Goal: Transaction & Acquisition: Obtain resource

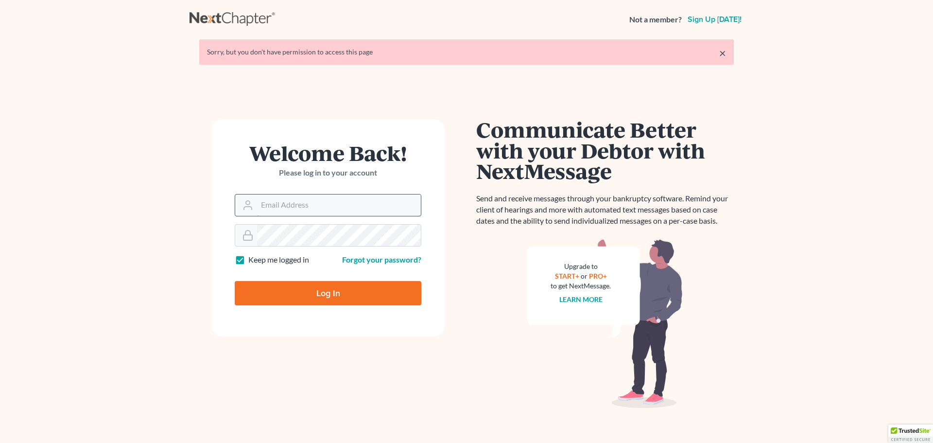
click at [301, 208] on input "Email Address" at bounding box center [339, 204] width 164 height 21
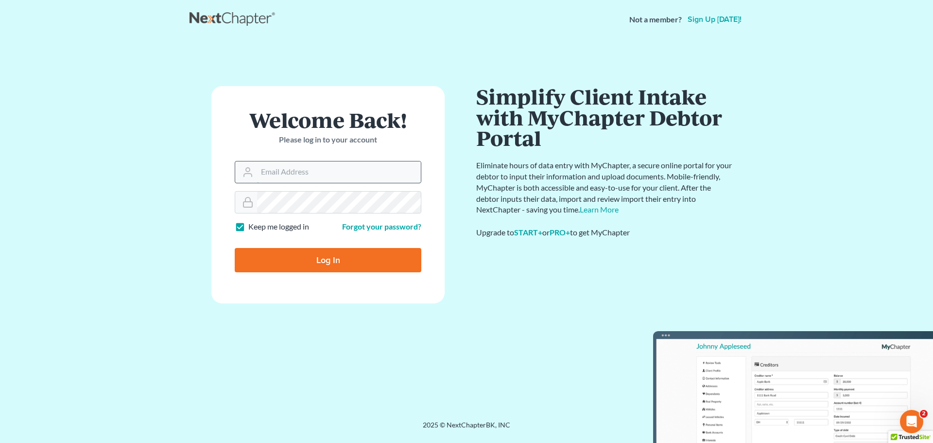
click at [313, 174] on input "Email Address" at bounding box center [339, 171] width 164 height 21
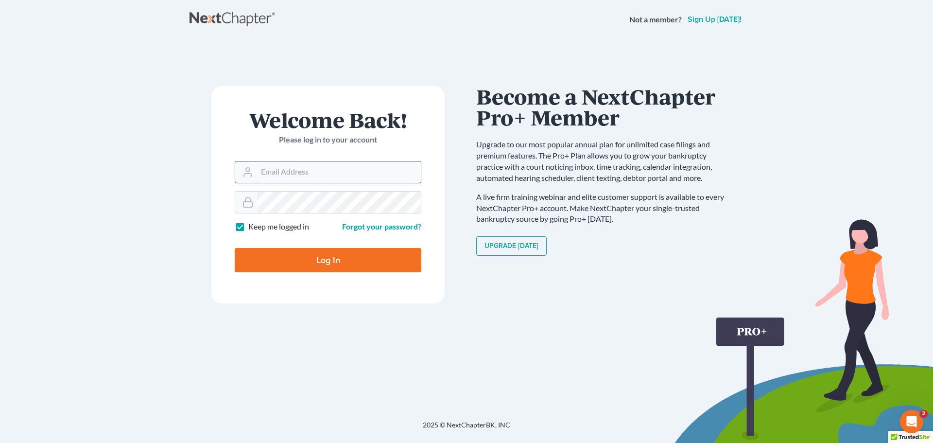
type input "[PERSON_NAME][EMAIL_ADDRESS][DOMAIN_NAME]"
click at [316, 256] on input "Log In" at bounding box center [328, 260] width 187 height 24
type input "Thinking..."
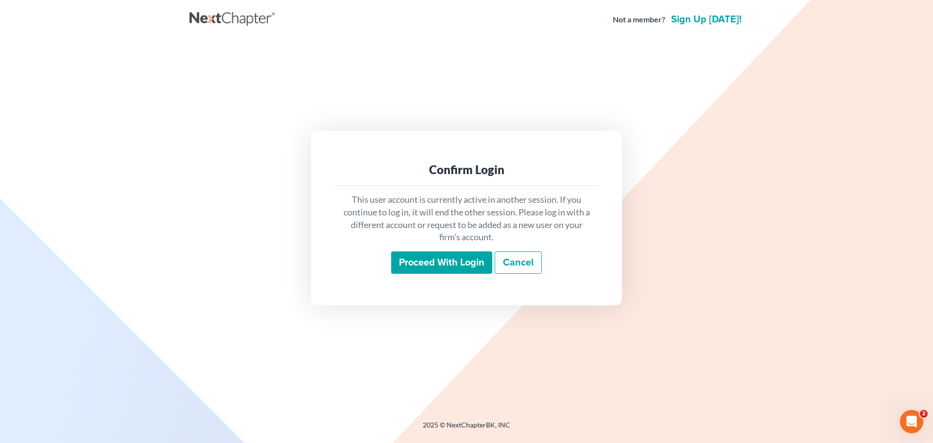
click at [404, 268] on input "Proceed with login" at bounding box center [441, 262] width 101 height 22
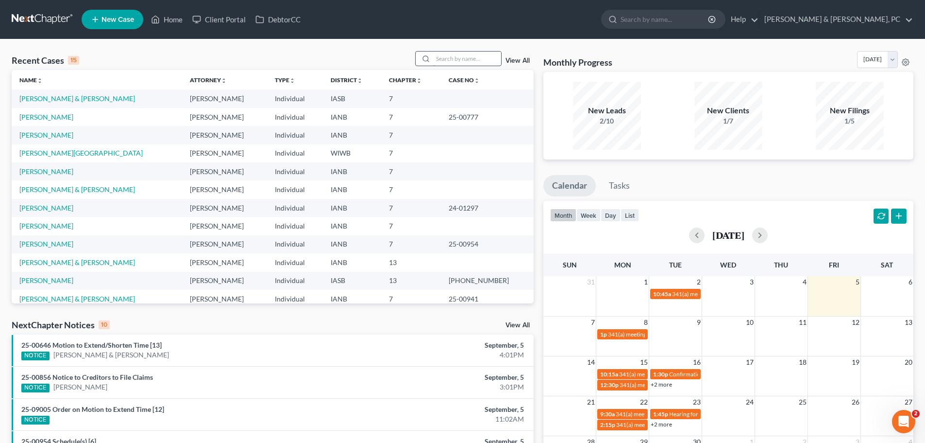
click at [466, 56] on input "search" at bounding box center [467, 58] width 68 height 14
type input "thomas"
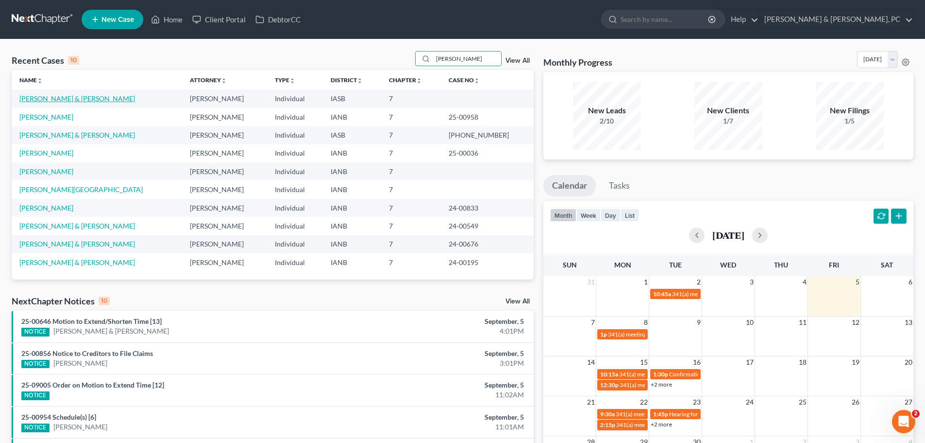
click at [75, 99] on link "Thomas, Mitchell & Lottie" at bounding box center [77, 98] width 116 height 8
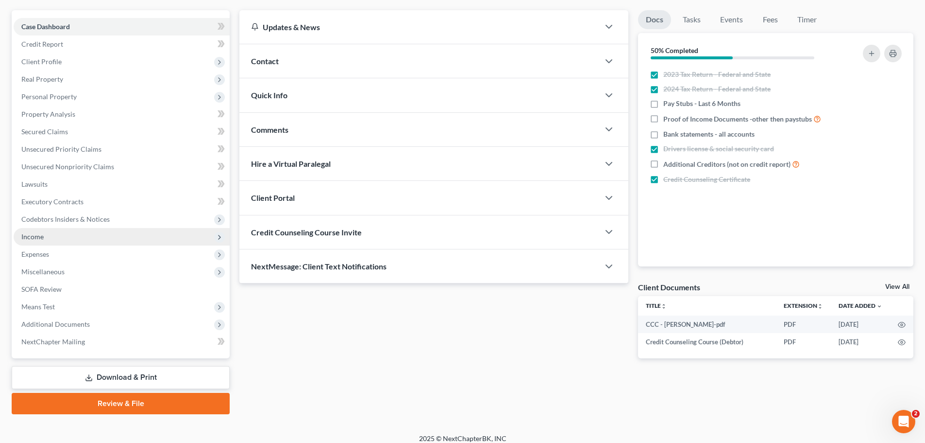
scroll to position [91, 0]
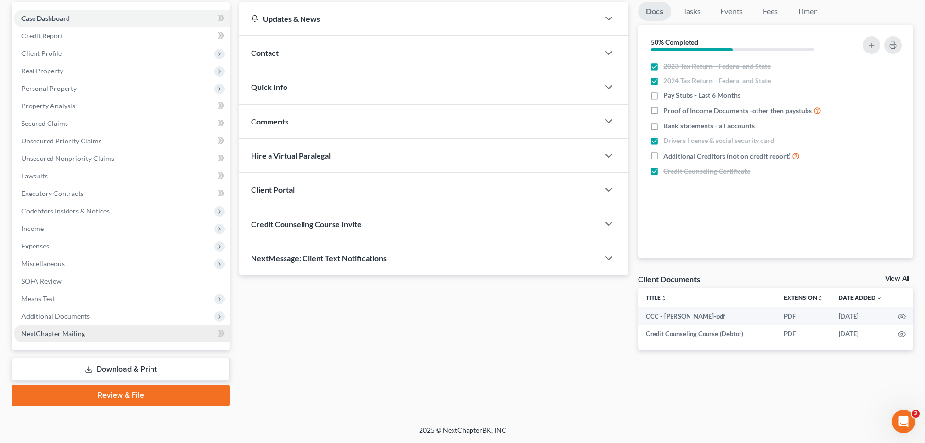
click at [63, 333] on span "NextChapter Mailing" at bounding box center [53, 333] width 64 height 8
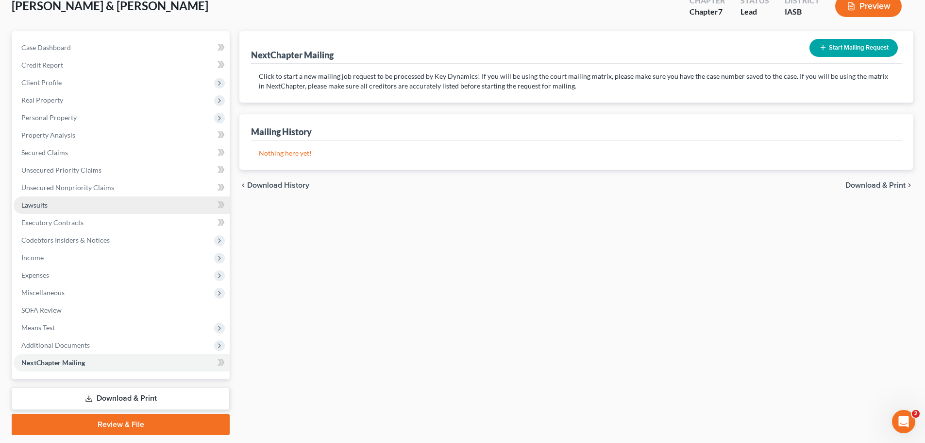
scroll to position [91, 0]
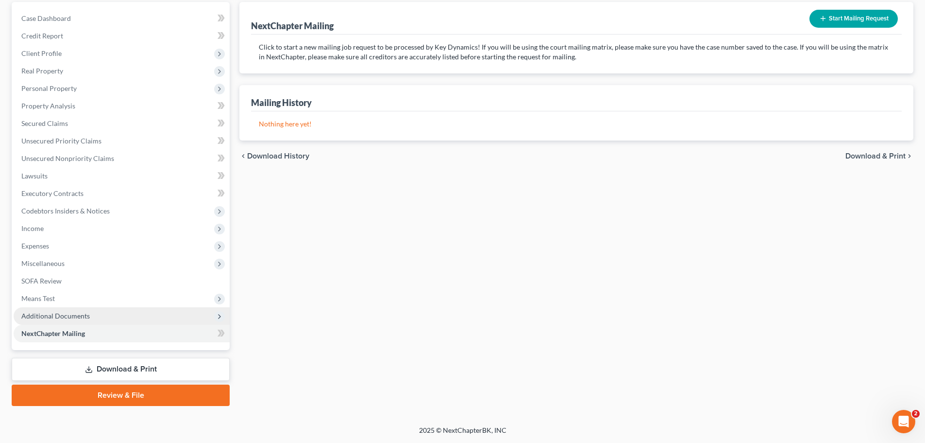
click at [58, 315] on span "Additional Documents" at bounding box center [55, 315] width 68 height 8
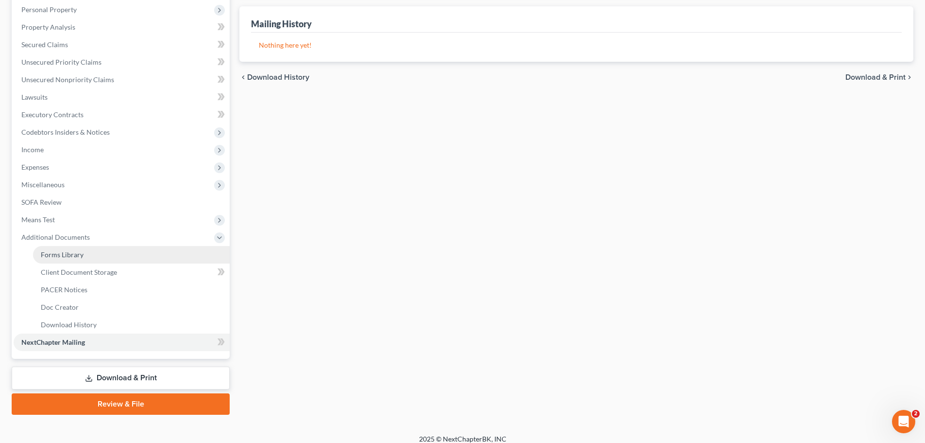
scroll to position [179, 0]
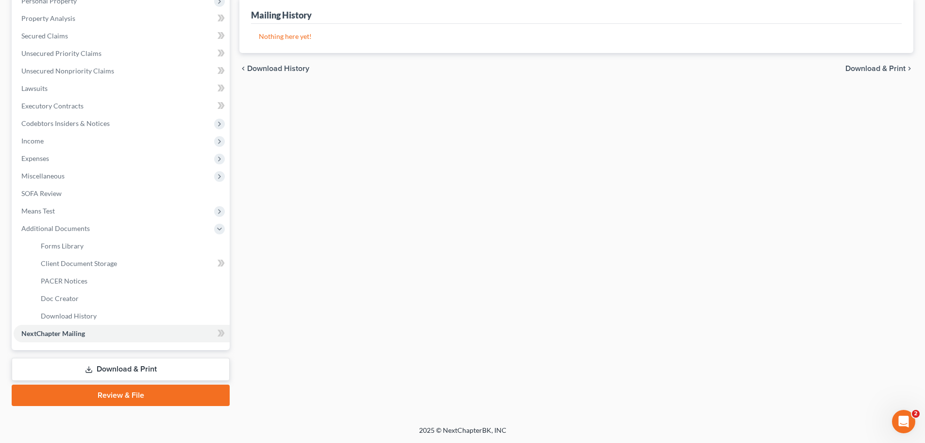
click at [73, 372] on link "Download & Print" at bounding box center [121, 369] width 218 height 23
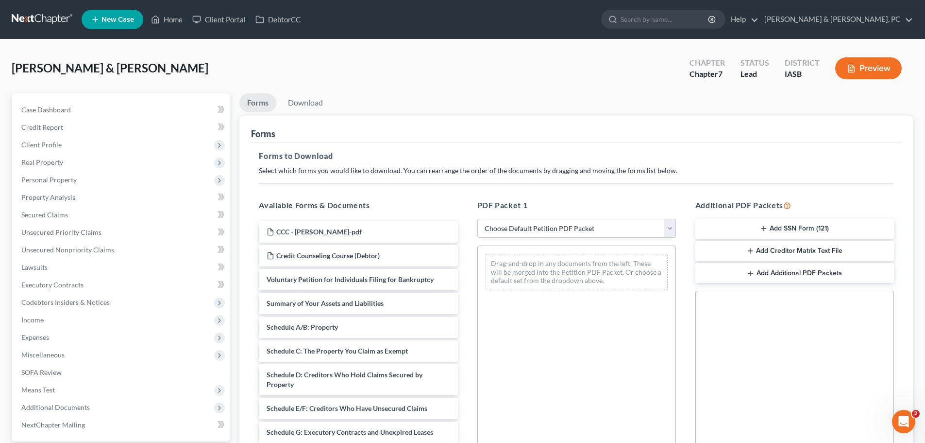
click at [601, 225] on select "Choose Default Petition PDF Packet Complete Bankruptcy Petition (all forms and …" at bounding box center [577, 228] width 199 height 19
select select "3"
click at [478, 219] on select "Choose Default Petition PDF Packet Complete Bankruptcy Petition (all forms and …" at bounding box center [577, 228] width 199 height 19
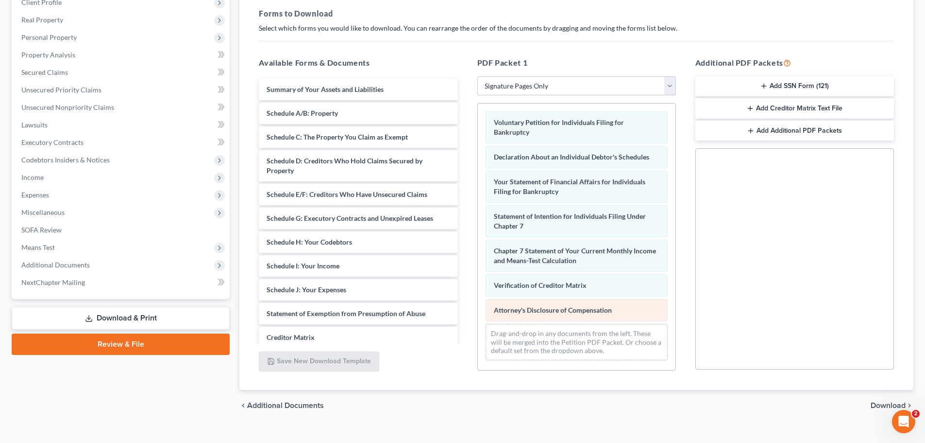
scroll to position [157, 0]
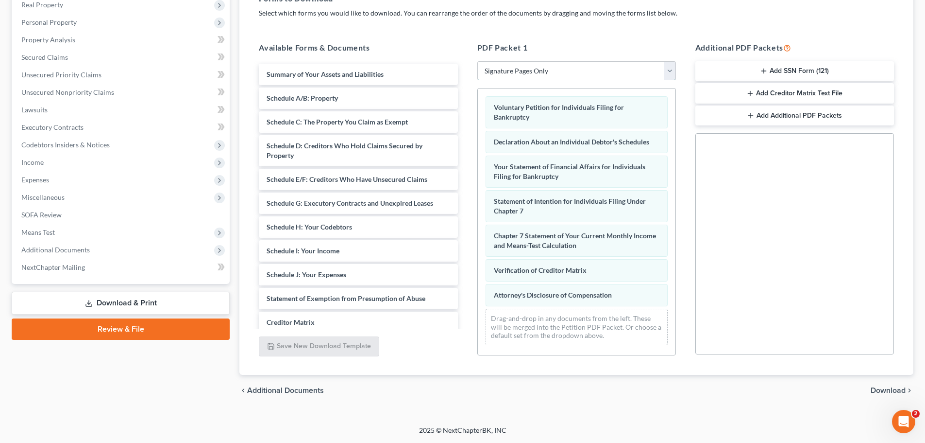
click at [573, 69] on select "Choose Default Petition PDF Packet Complete Bankruptcy Petition (all forms and …" at bounding box center [577, 70] width 199 height 19
click at [478, 61] on select "Choose Default Petition PDF Packet Complete Bankruptcy Petition (all forms and …" at bounding box center [577, 70] width 199 height 19
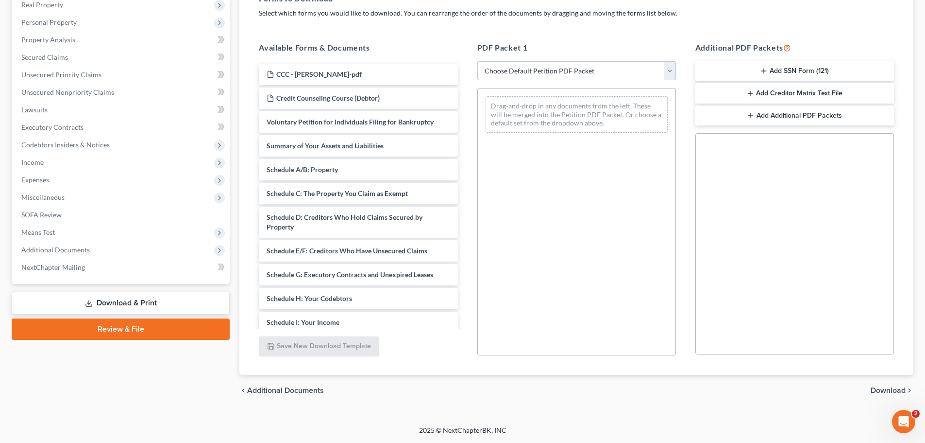
click at [584, 71] on select "Choose Default Petition PDF Packet Complete Bankruptcy Petition (all forms and …" at bounding box center [577, 70] width 199 height 19
select select "3"
click at [478, 61] on select "Choose Default Petition PDF Packet Complete Bankruptcy Petition (all forms and …" at bounding box center [577, 70] width 199 height 19
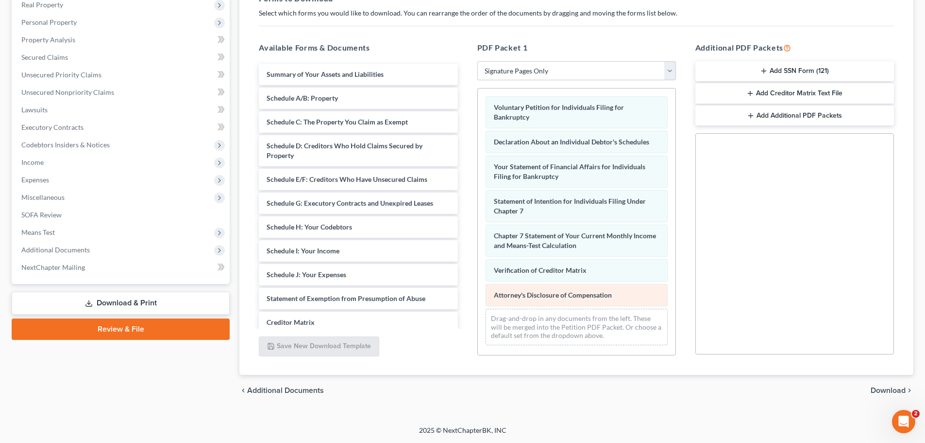
drag, startPoint x: 807, startPoint y: 70, endPoint x: 564, endPoint y: 297, distance: 332.0
click at [563, 296] on div "Available Forms & Documents Summary of Your Assets and Liabilities Schedule A/B…" at bounding box center [576, 198] width 655 height 329
click at [754, 77] on button "Add SSN Form (121)" at bounding box center [795, 71] width 199 height 20
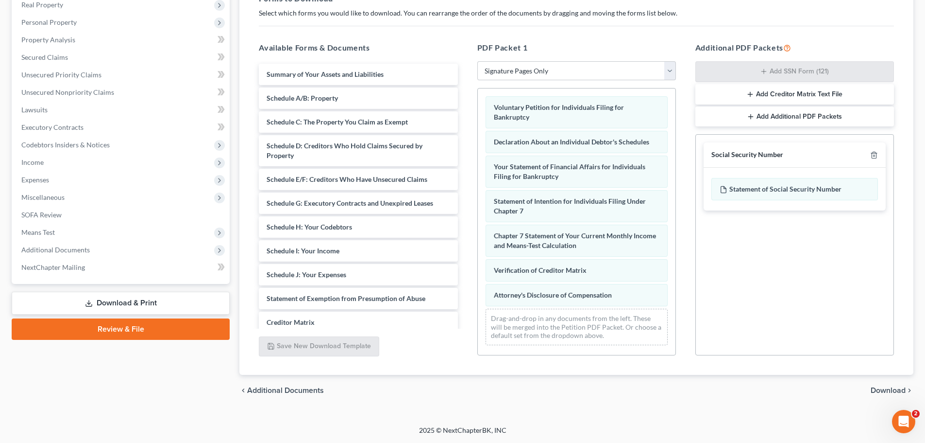
click at [880, 392] on span "Download" at bounding box center [888, 390] width 35 height 8
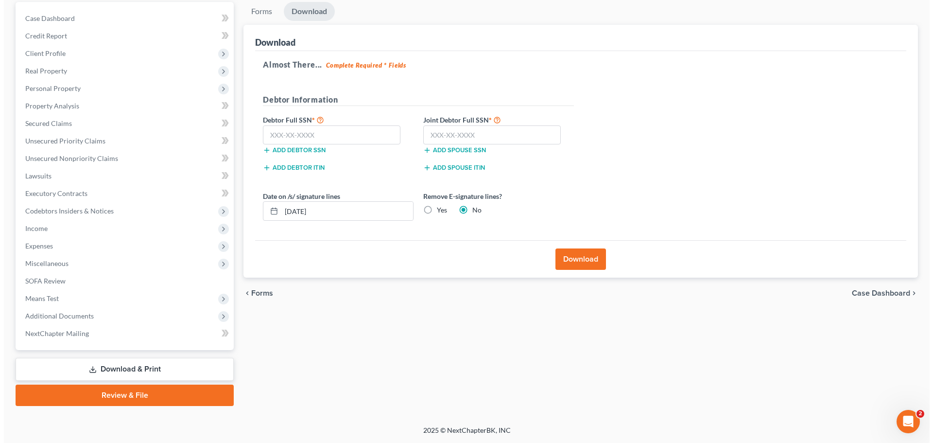
scroll to position [91, 0]
click at [332, 137] on input "text" at bounding box center [327, 134] width 137 height 19
paste input "286-48-8222"
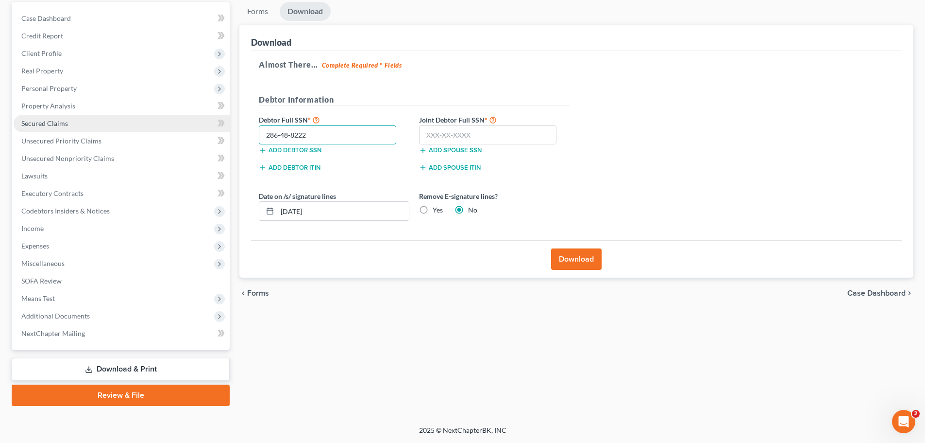
type input "286-48-8222"
click at [455, 135] on input "text" at bounding box center [487, 134] width 137 height 19
paste input "279-56-3002"
type input "279-56-3002"
click at [433, 209] on label "Yes" at bounding box center [438, 210] width 10 height 10
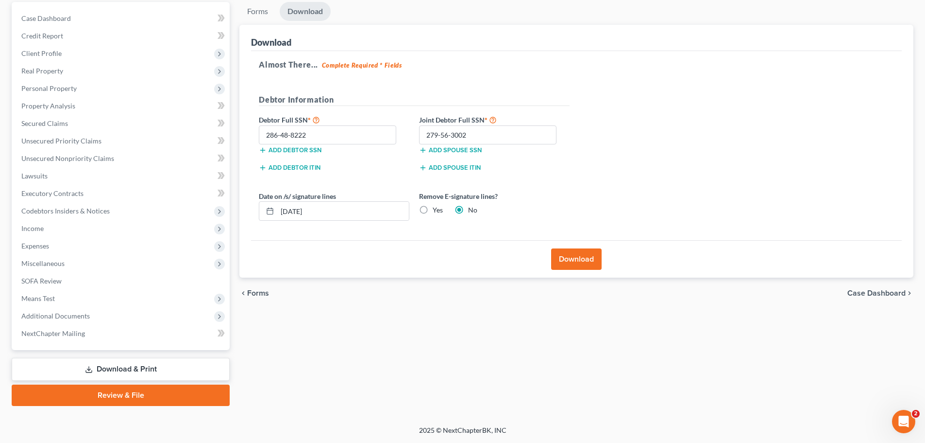
click at [437, 209] on input "Yes" at bounding box center [440, 208] width 6 height 6
radio input "true"
radio input "false"
click at [566, 263] on button "Download" at bounding box center [576, 258] width 51 height 21
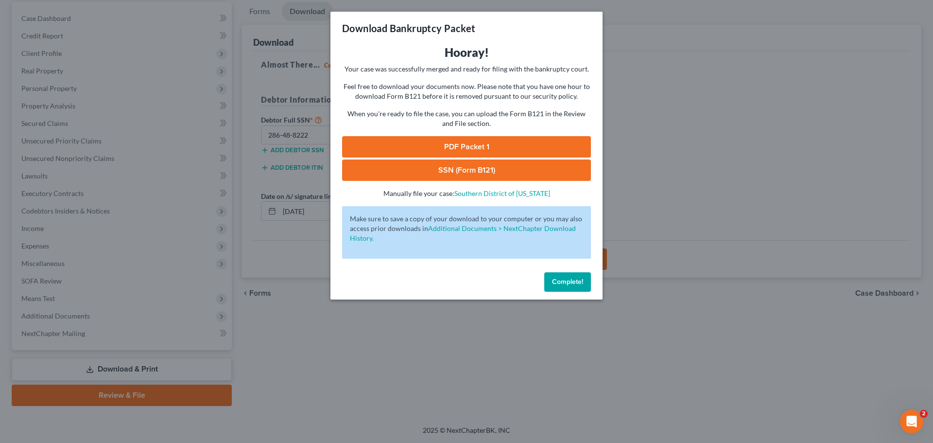
click at [444, 146] on link "PDF Packet 1" at bounding box center [466, 146] width 249 height 21
click at [505, 173] on link "SSN (Form B121)" at bounding box center [466, 169] width 249 height 21
